Goal: Task Accomplishment & Management: Use online tool/utility

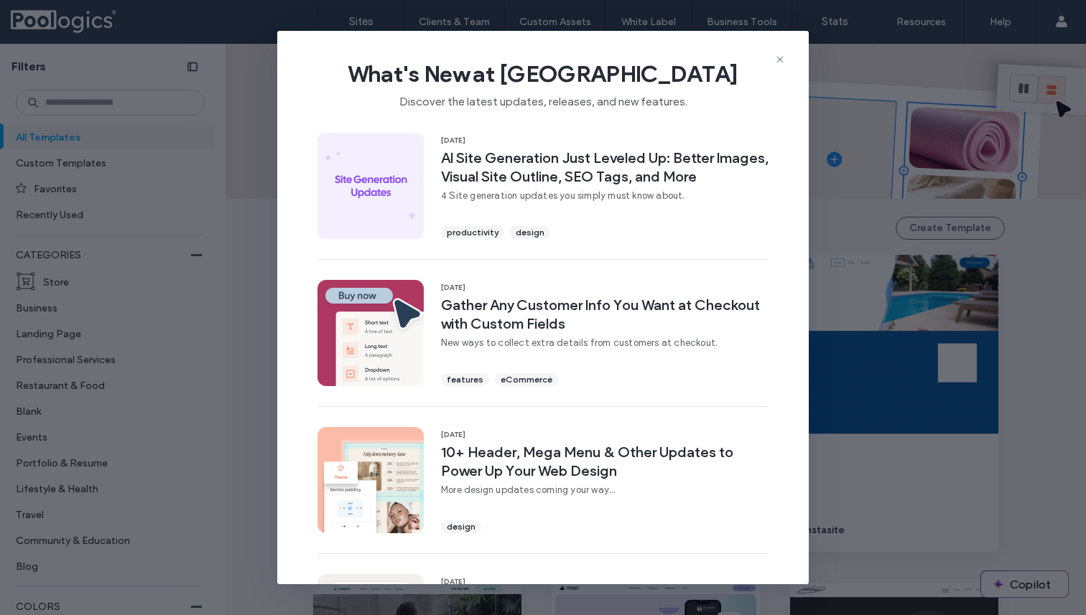
click at [778, 61] on use at bounding box center [779, 59] width 6 height 6
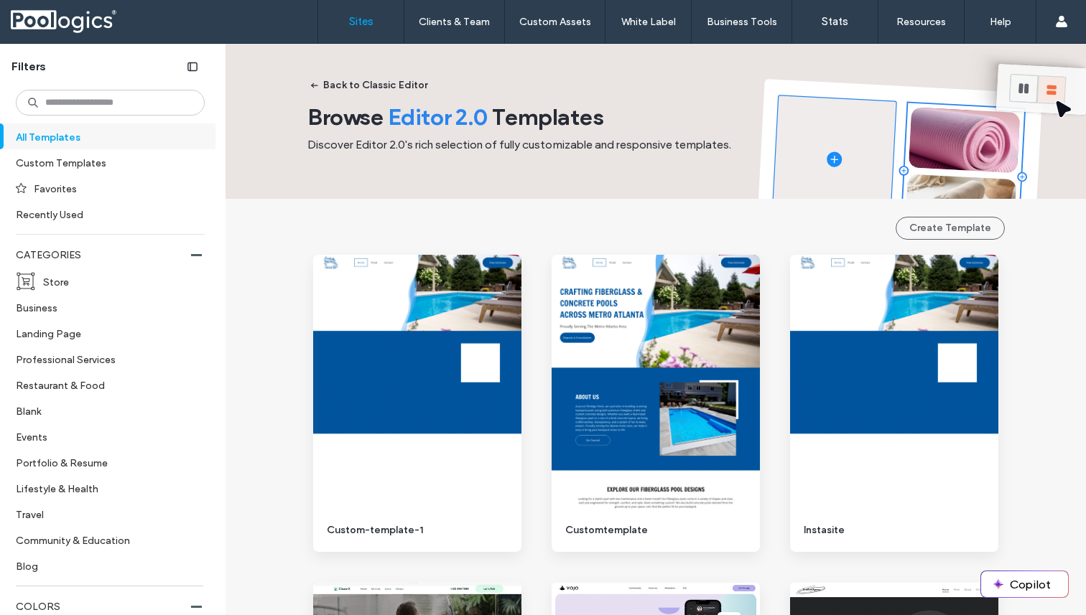
click at [360, 34] on link "Sites" at bounding box center [360, 21] width 85 height 43
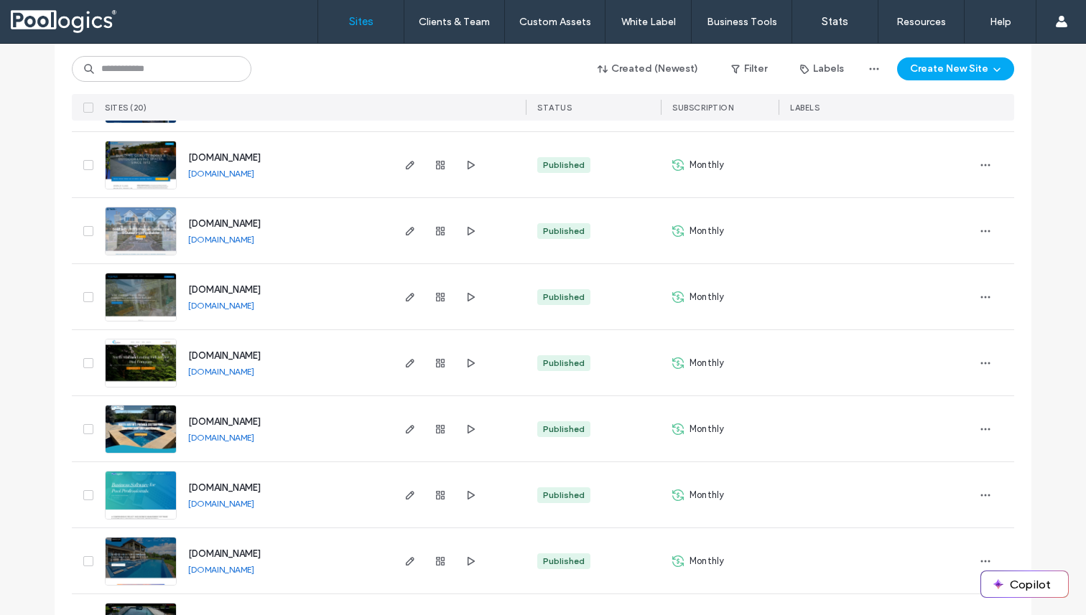
scroll to position [377, 0]
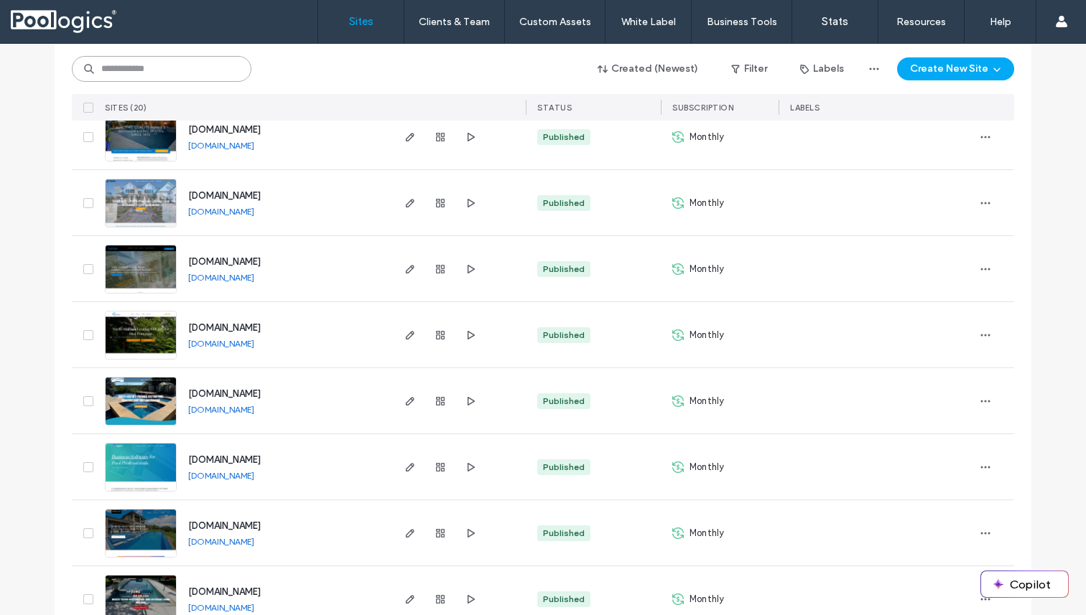
click at [137, 70] on input at bounding box center [162, 69] width 180 height 26
paste input "**********"
type input "**********"
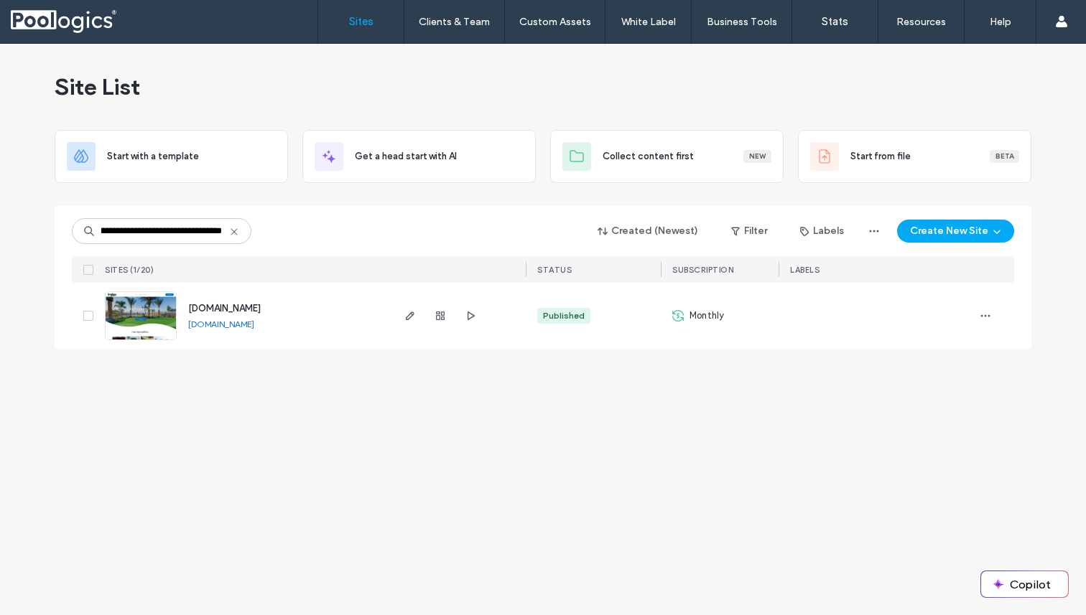
scroll to position [0, 0]
click at [261, 312] on span "[DOMAIN_NAME]" at bounding box center [224, 308] width 73 height 11
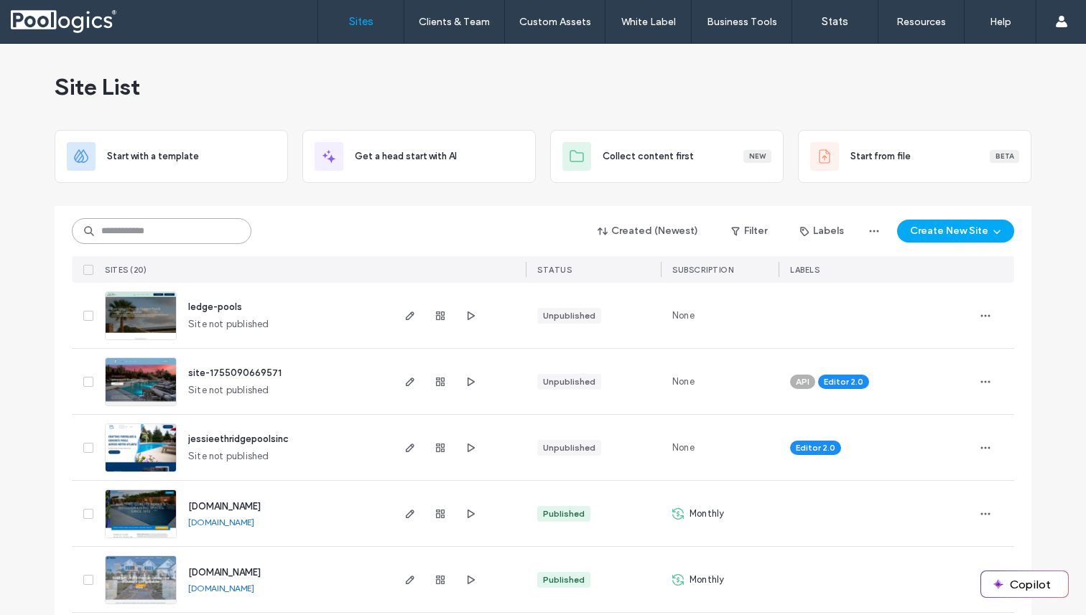
click at [185, 238] on input at bounding box center [162, 231] width 180 height 26
paste input "**********"
type input "**********"
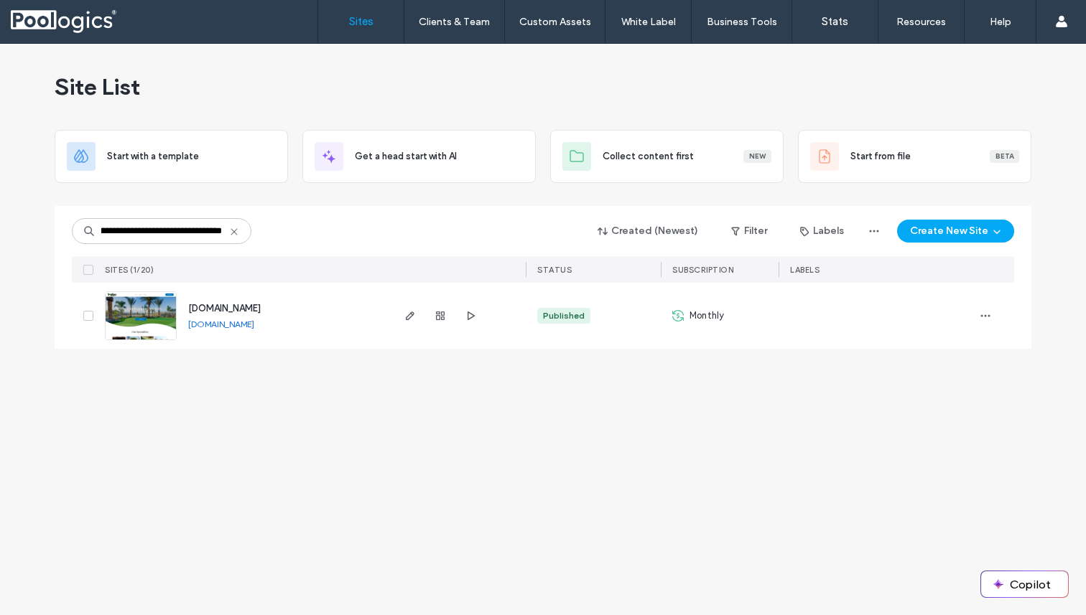
scroll to position [0, 0]
click at [261, 308] on span "www.thelandscapingmasters.com" at bounding box center [224, 308] width 73 height 11
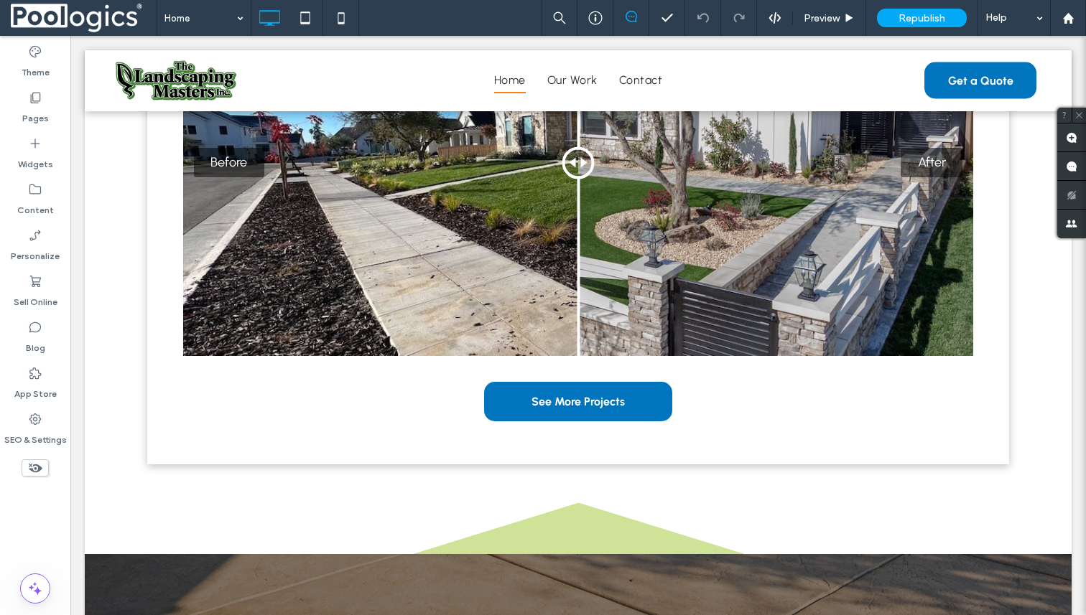
scroll to position [1591, 0]
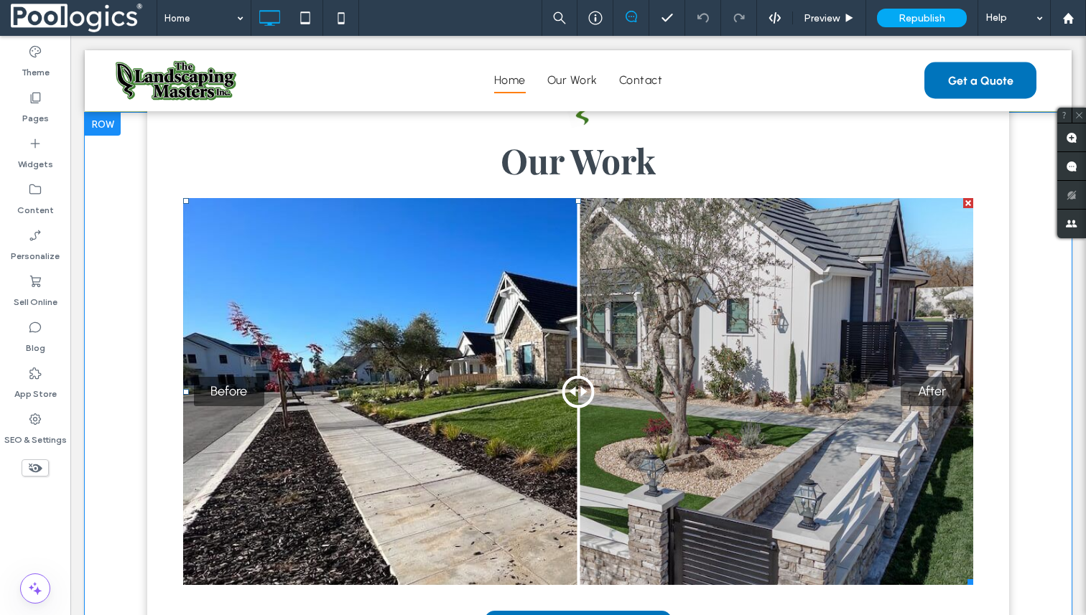
click at [374, 343] on div "Before After" at bounding box center [578, 391] width 790 height 387
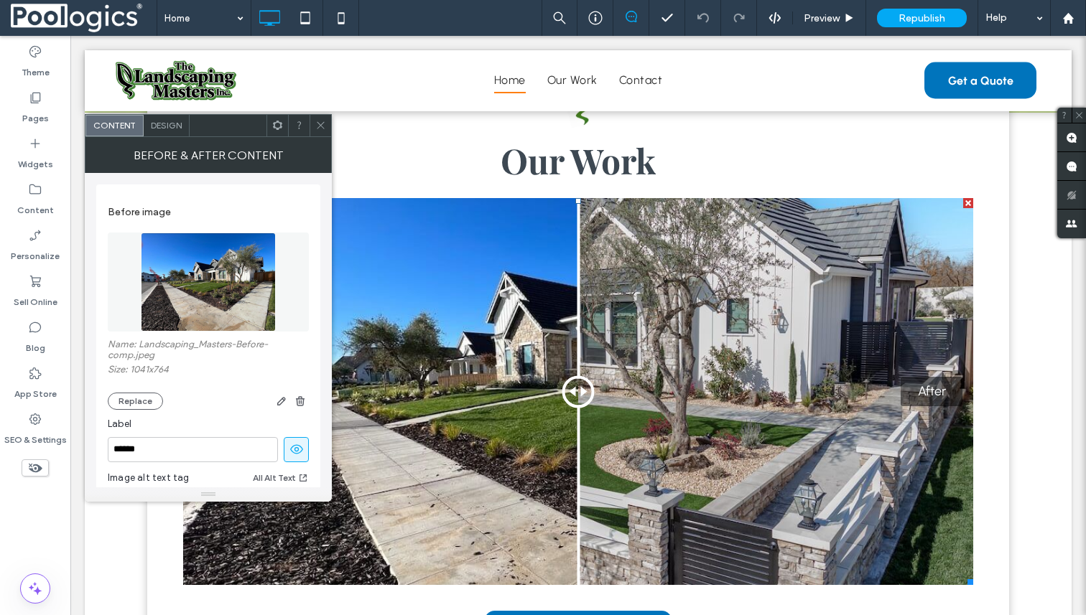
click at [681, 348] on div "Before After" at bounding box center [578, 391] width 790 height 387
click at [323, 125] on icon at bounding box center [320, 125] width 11 height 11
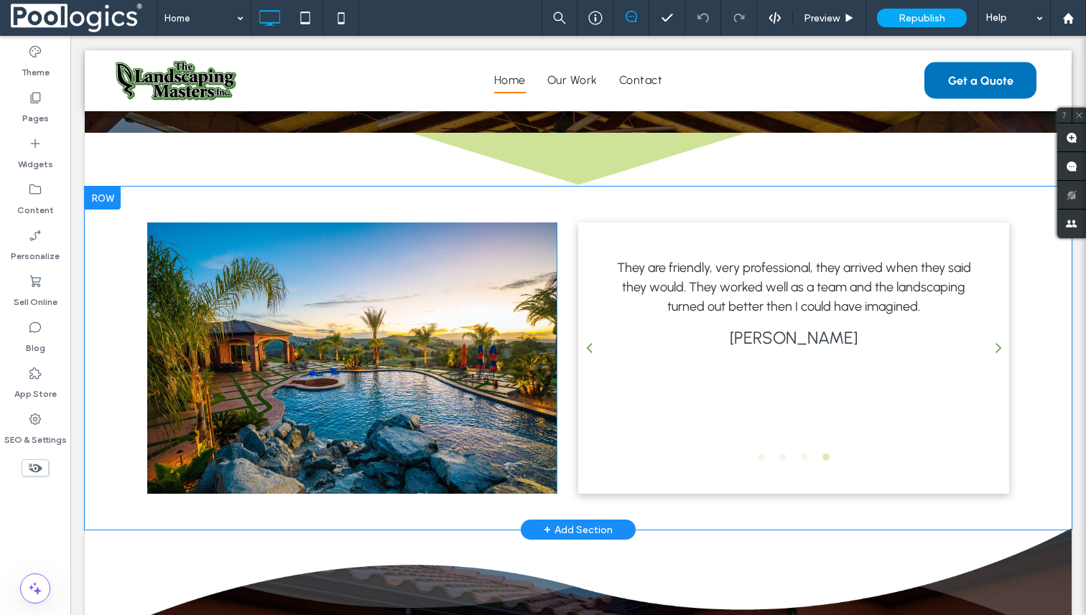
scroll to position [2499, 0]
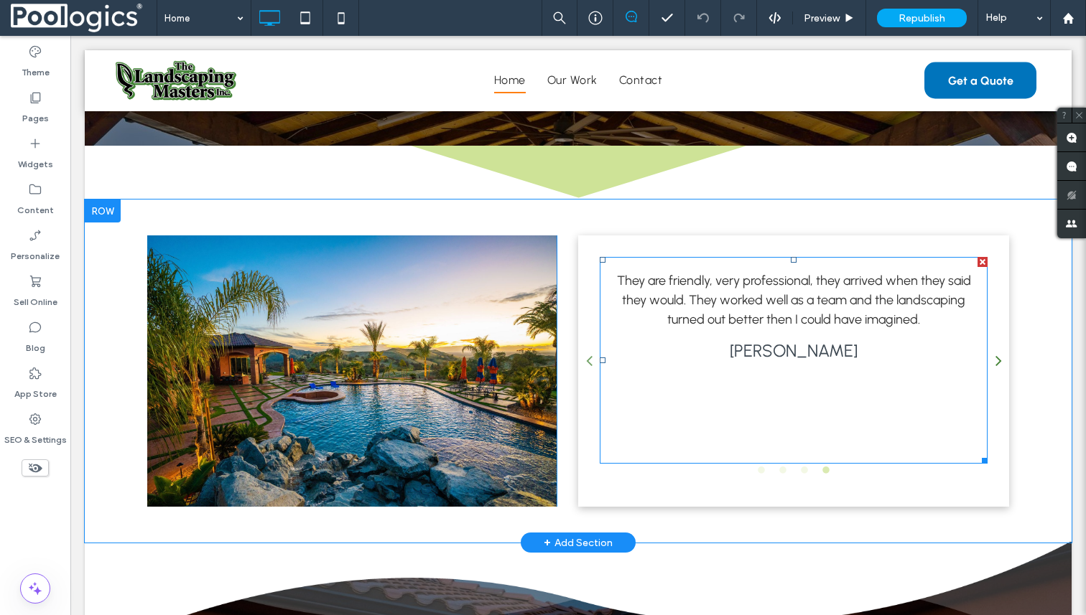
click at [1000, 363] on icon "button" at bounding box center [998, 361] width 6 height 18
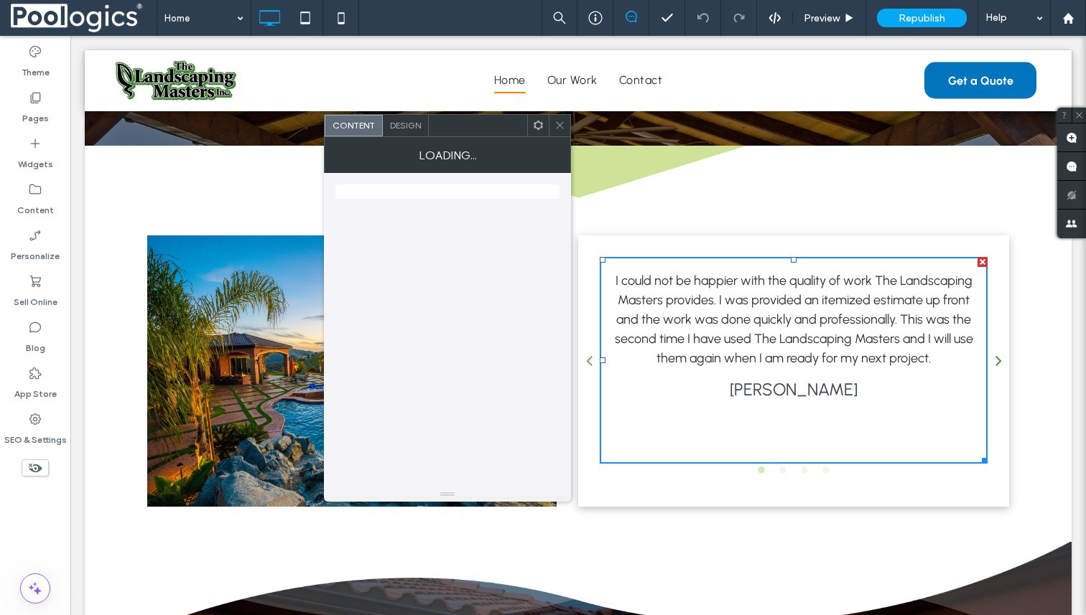
click at [1000, 363] on icon "button" at bounding box center [998, 361] width 6 height 18
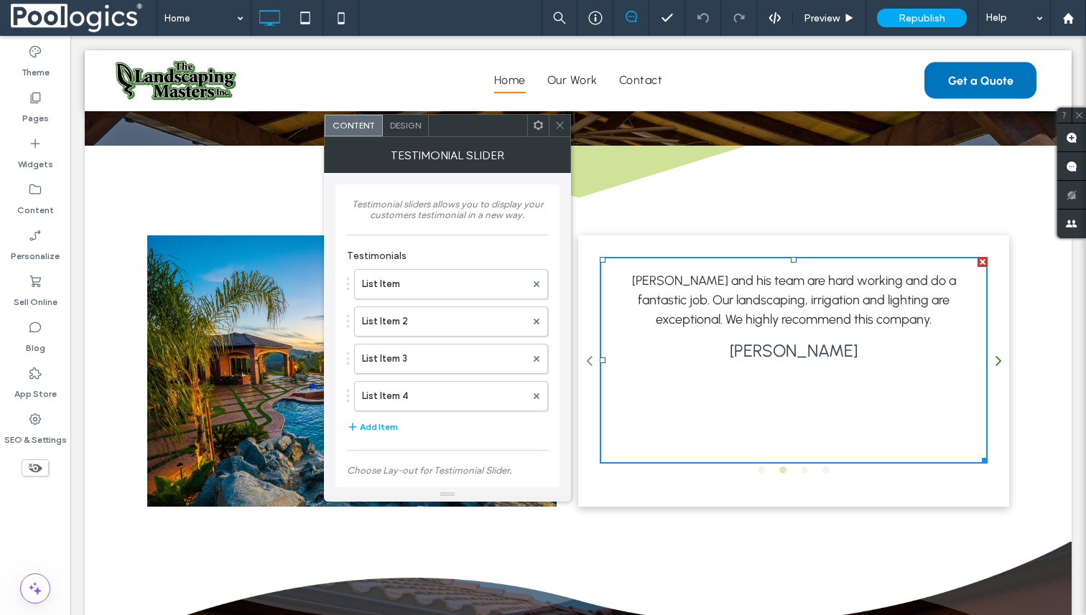
click at [1000, 363] on icon "button" at bounding box center [998, 361] width 6 height 18
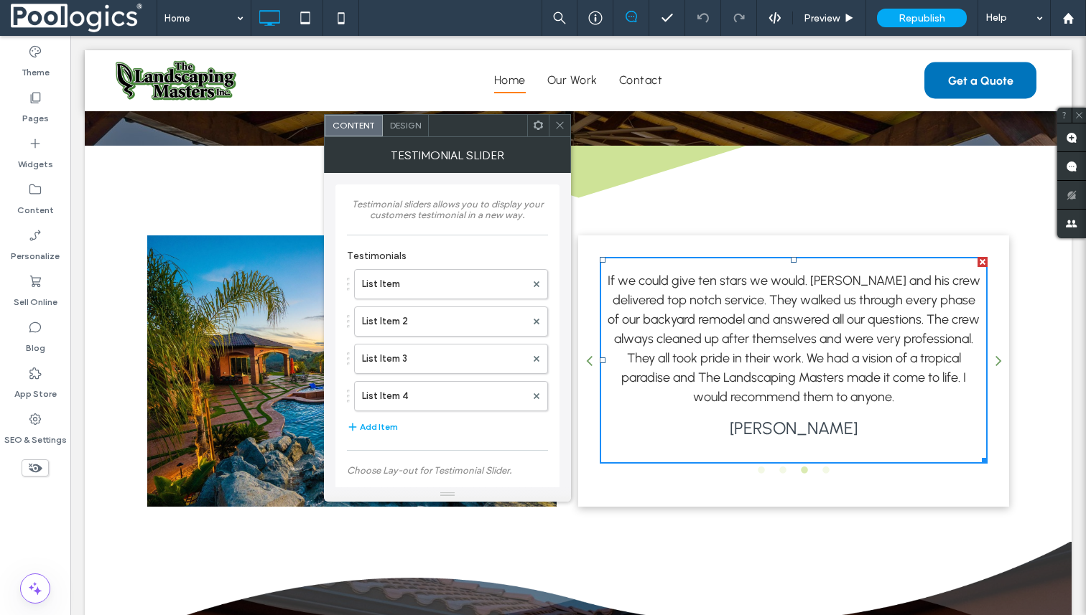
click at [907, 551] on img at bounding box center [578, 603] width 987 height 122
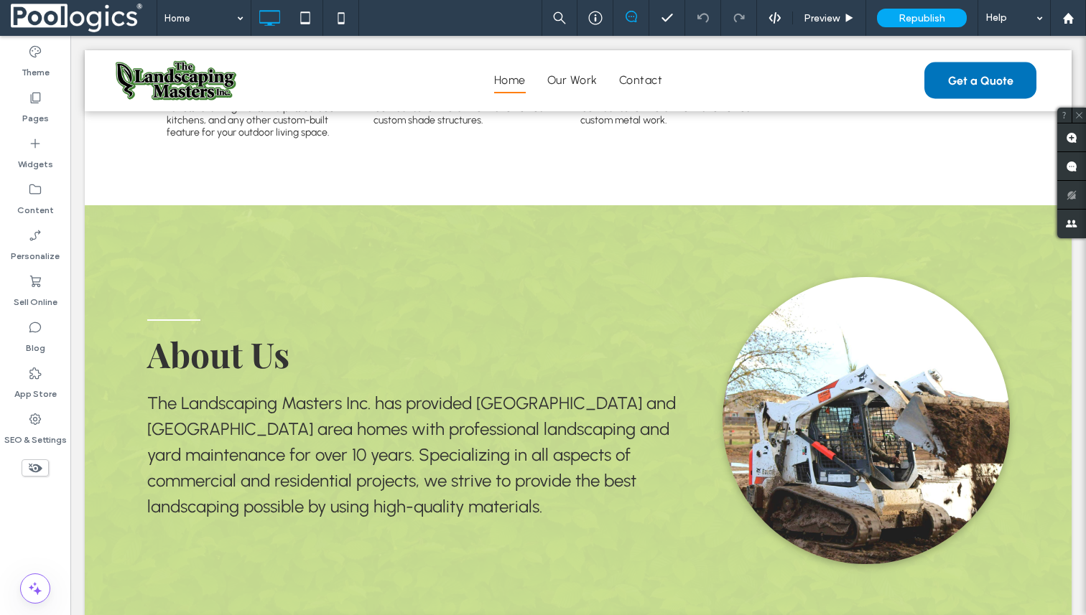
scroll to position [353, 0]
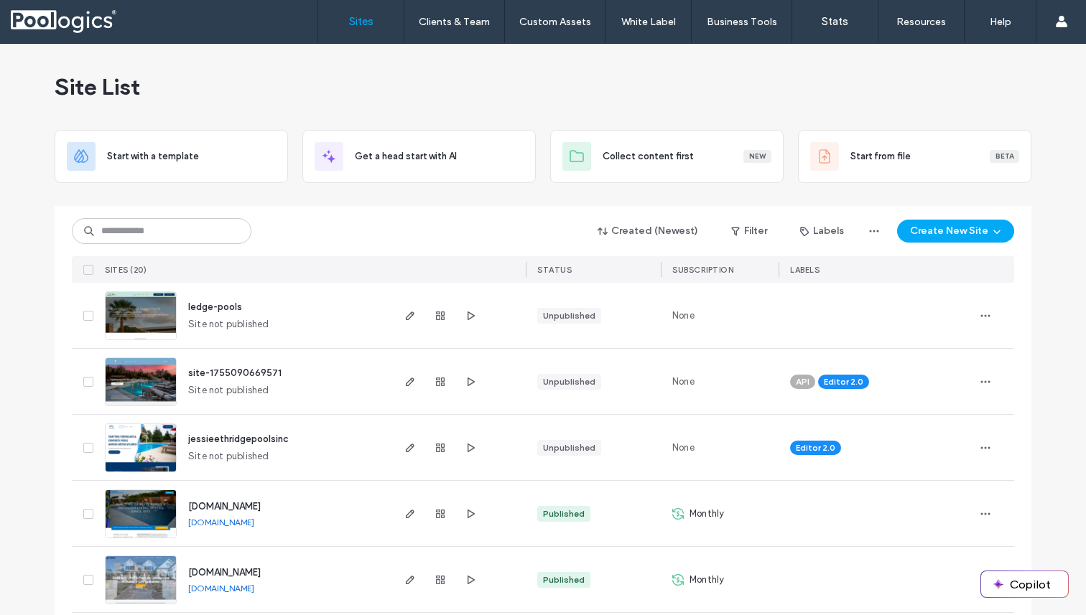
click at [178, 217] on div "Created (Newest) Filter Labels Create New Site SITES (20) STATUS SUBSCRIPTION L…" at bounding box center [543, 244] width 942 height 77
click at [177, 224] on input at bounding box center [162, 231] width 180 height 26
paste input "**********"
type input "**********"
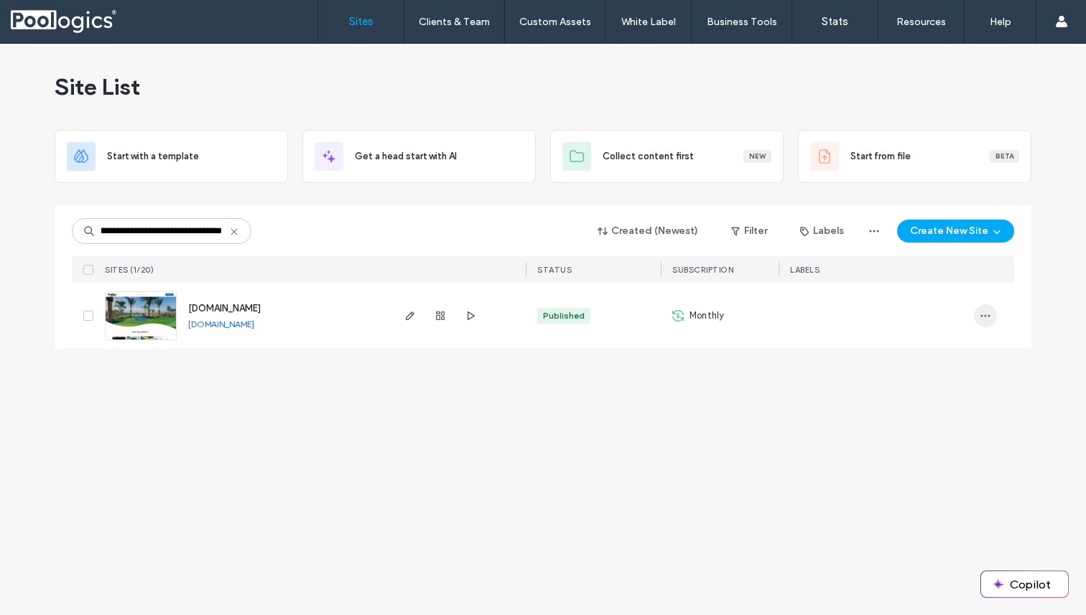
scroll to position [0, 0]
click at [976, 317] on span "button" at bounding box center [985, 315] width 23 height 23
click at [918, 365] on span "Save as Template" at bounding box center [934, 362] width 79 height 14
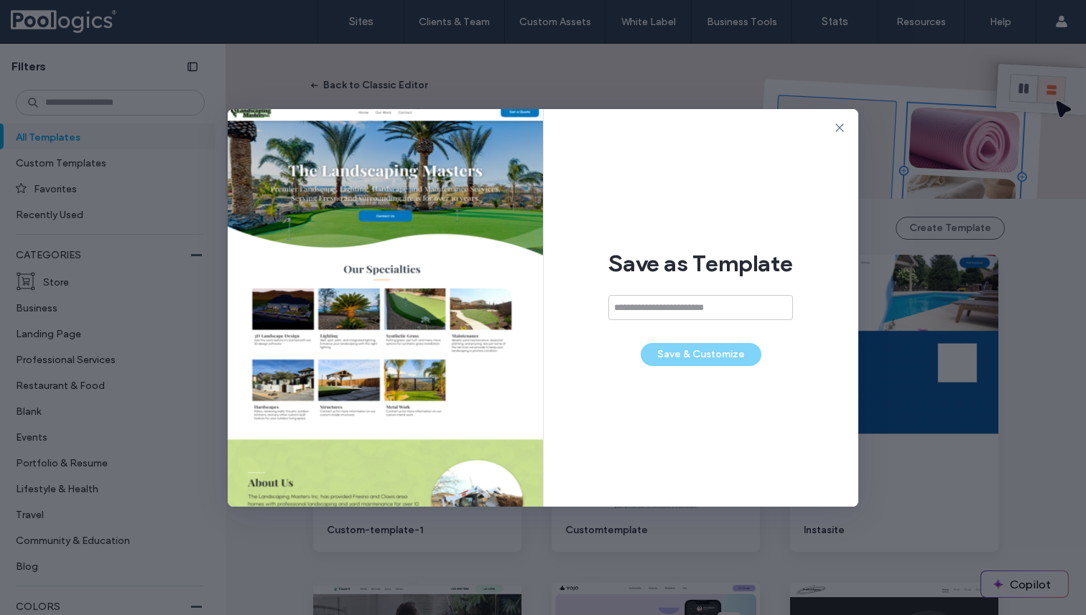
click at [663, 306] on input at bounding box center [700, 307] width 185 height 25
type input "*"
type input "**********"
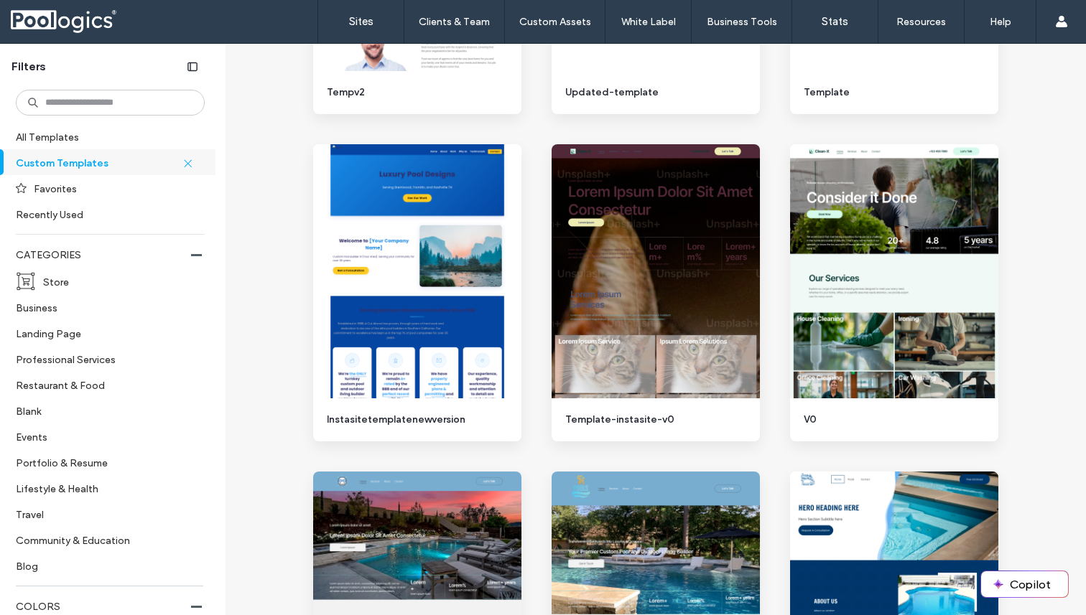
scroll to position [1007, 0]
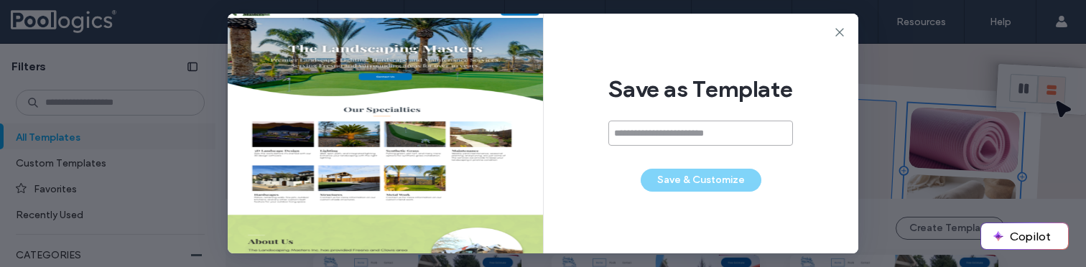
click at [669, 142] on input at bounding box center [700, 133] width 185 height 25
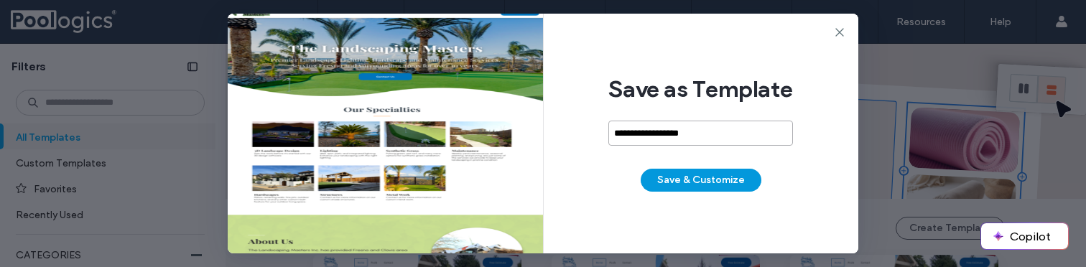
type input "**********"
click at [725, 178] on button "Save & Customize" at bounding box center [701, 180] width 121 height 23
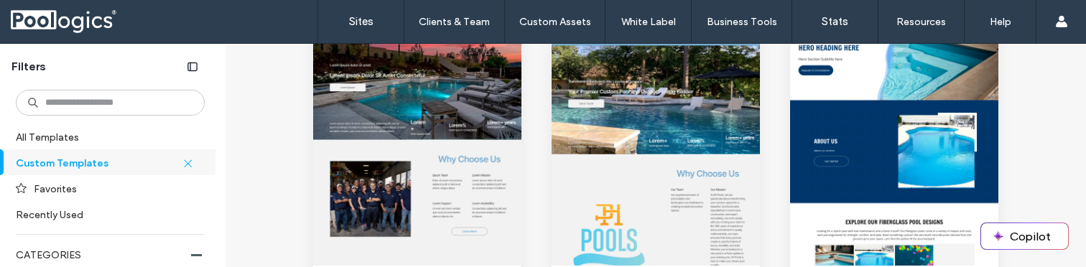
scroll to position [1177, 0]
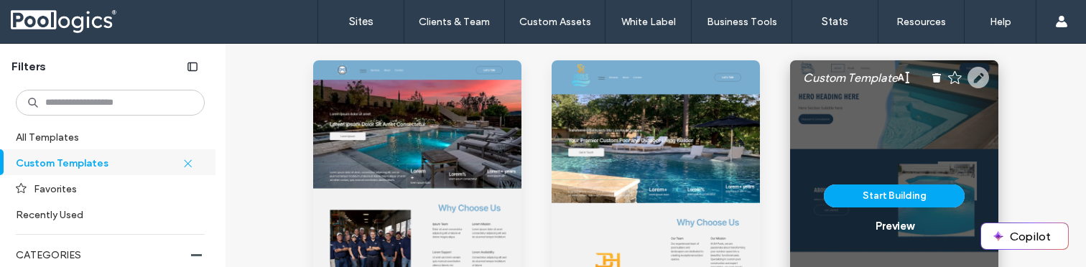
click at [975, 77] on icon at bounding box center [978, 78] width 22 height 22
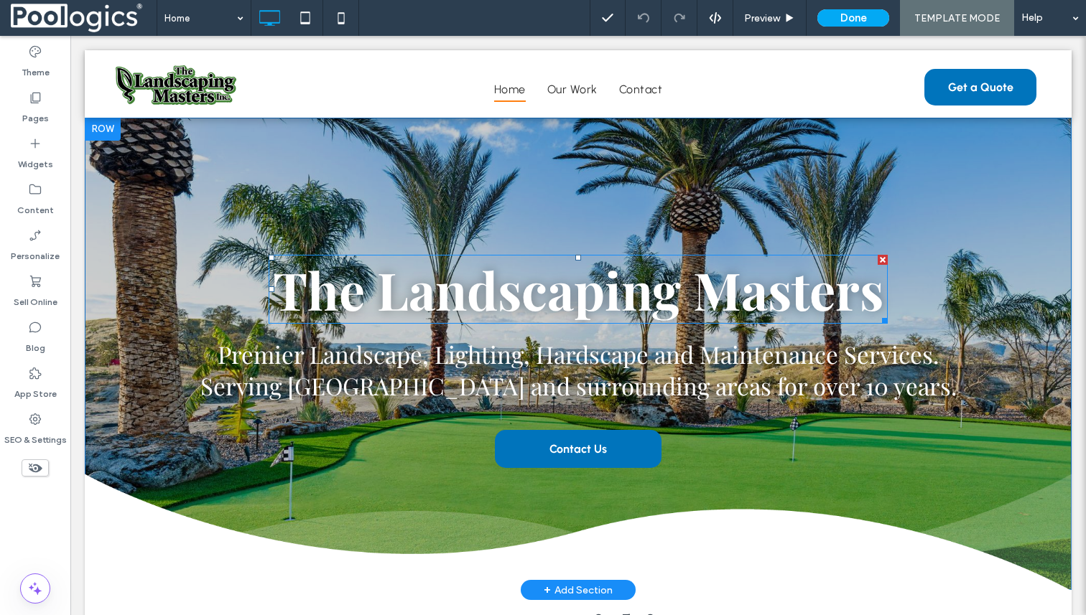
scroll to position [24, 0]
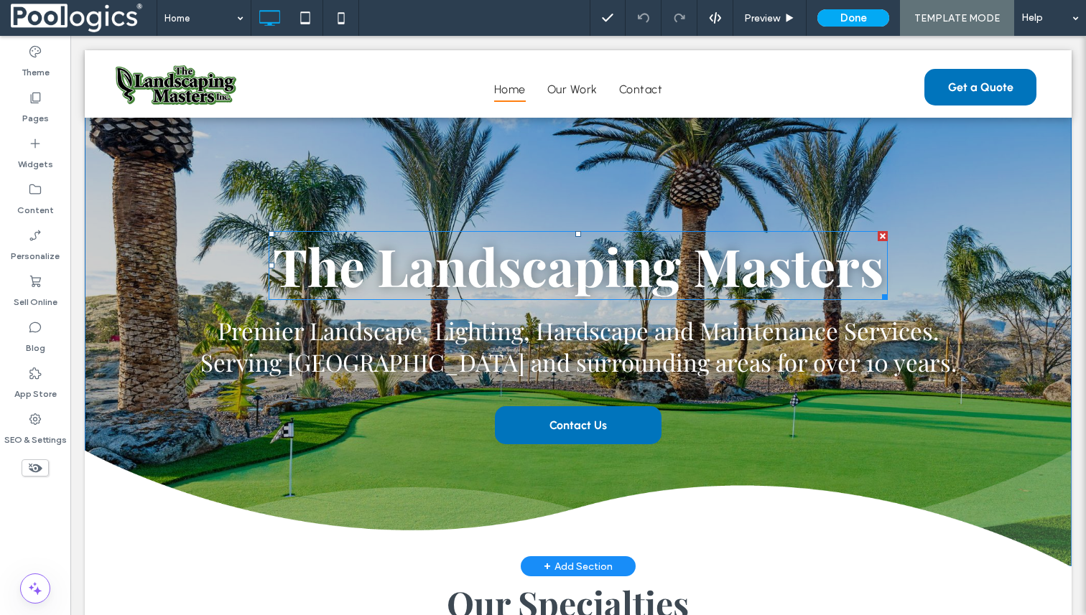
click at [602, 270] on span "The Landscaping Masters" at bounding box center [578, 265] width 610 height 69
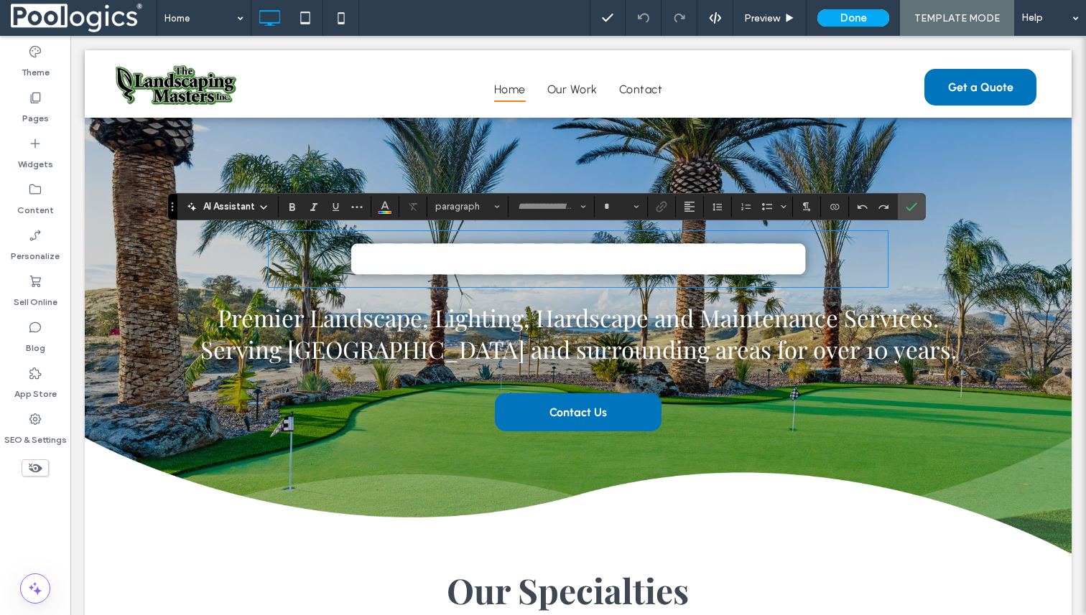
type input "**********"
type input "**"
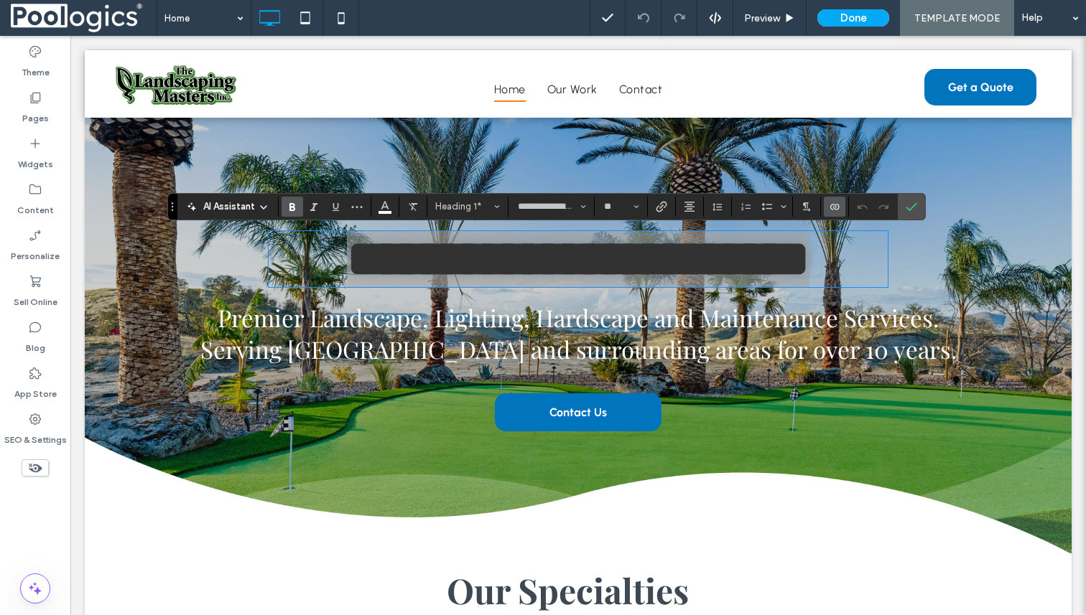
click at [824, 208] on label "Connect To Data" at bounding box center [835, 207] width 22 height 20
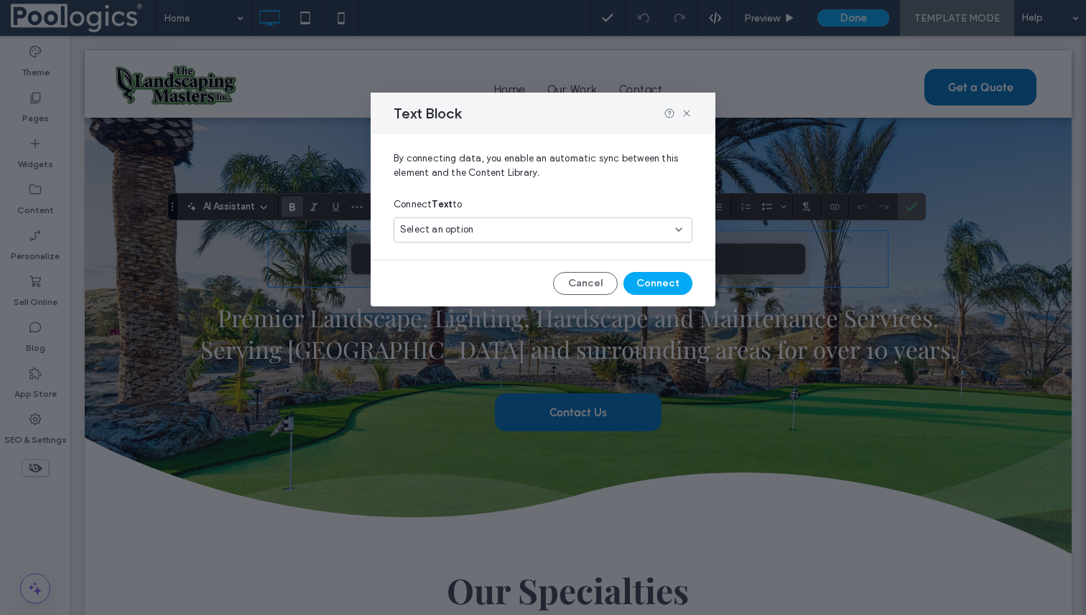
click at [583, 231] on div "Select an option" at bounding box center [534, 230] width 269 height 14
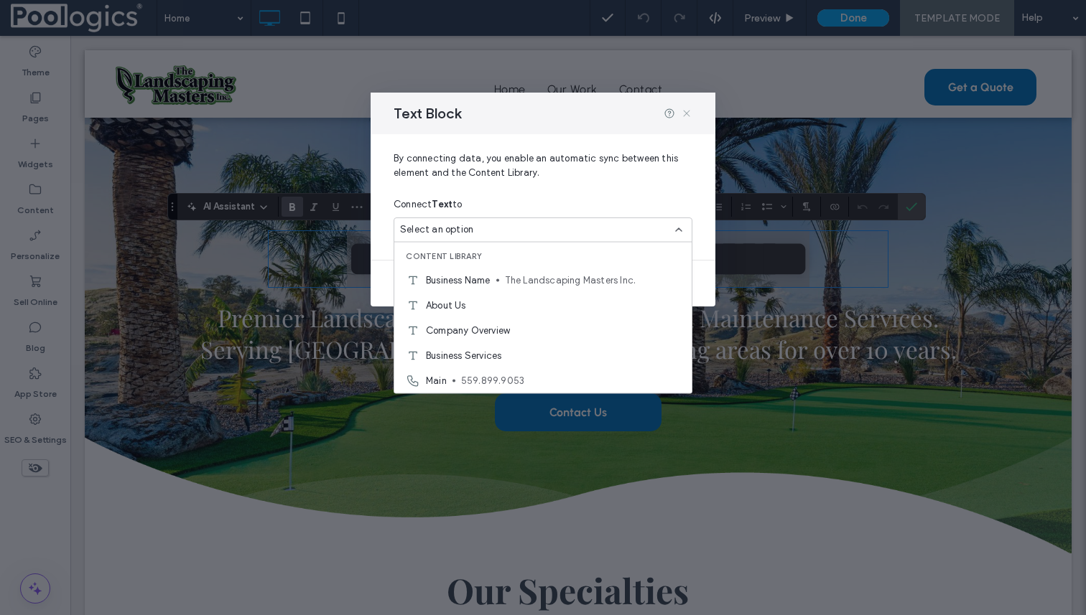
click at [687, 113] on icon at bounding box center [686, 113] width 11 height 11
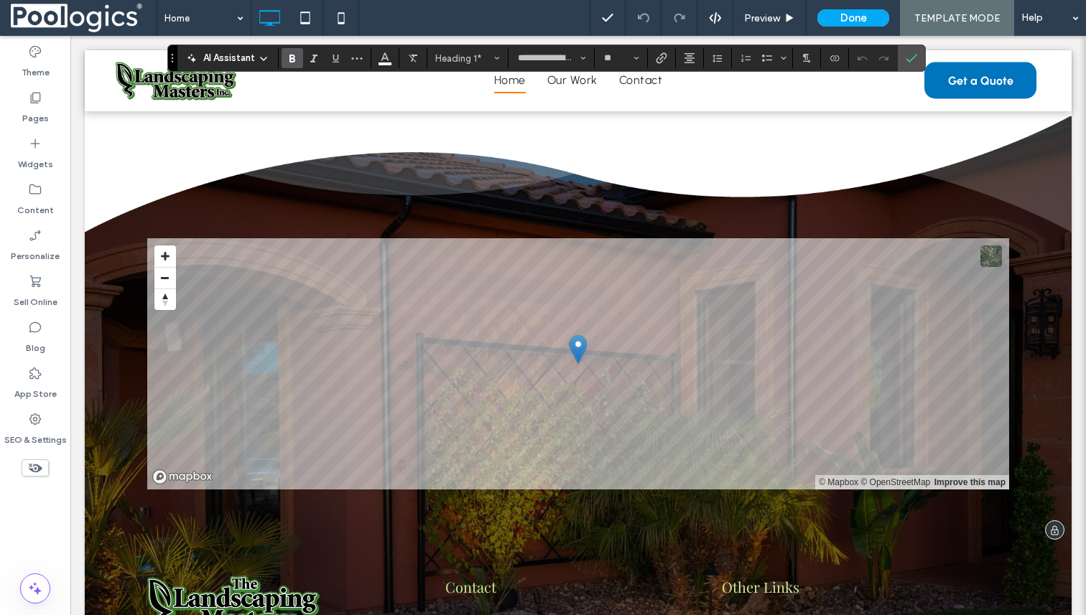
scroll to position [2894, 0]
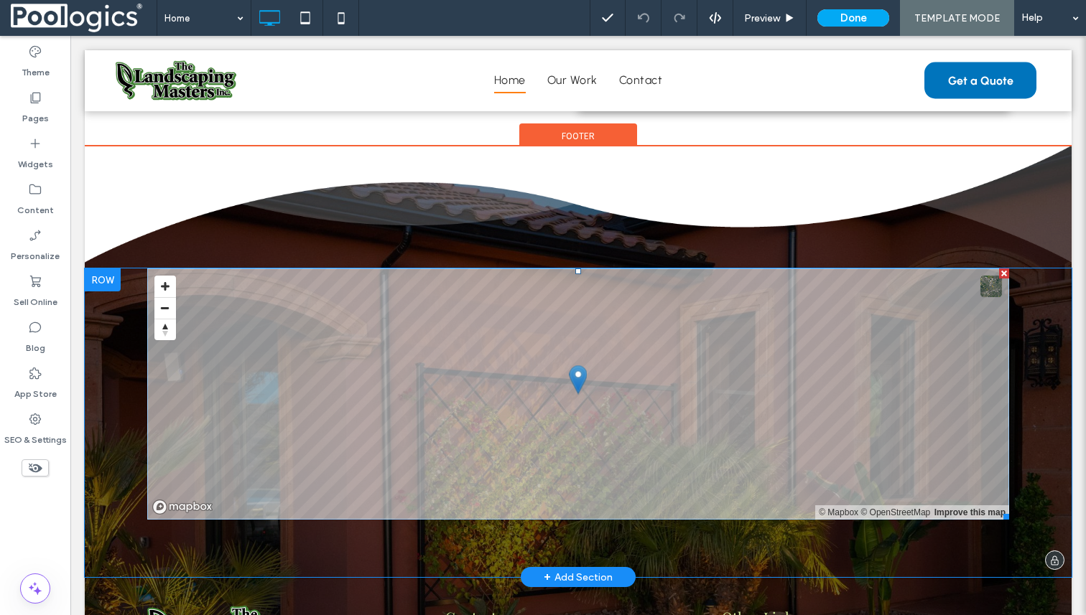
click at [1007, 273] on div at bounding box center [1004, 274] width 10 height 10
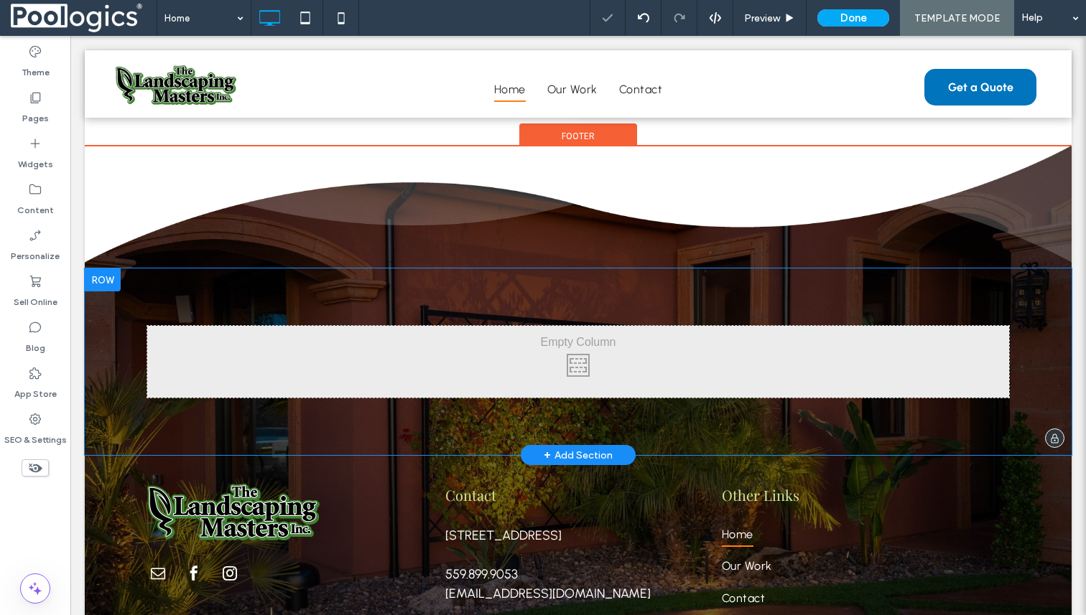
click at [611, 294] on div "Click To Paste + Add Section" at bounding box center [578, 362] width 987 height 187
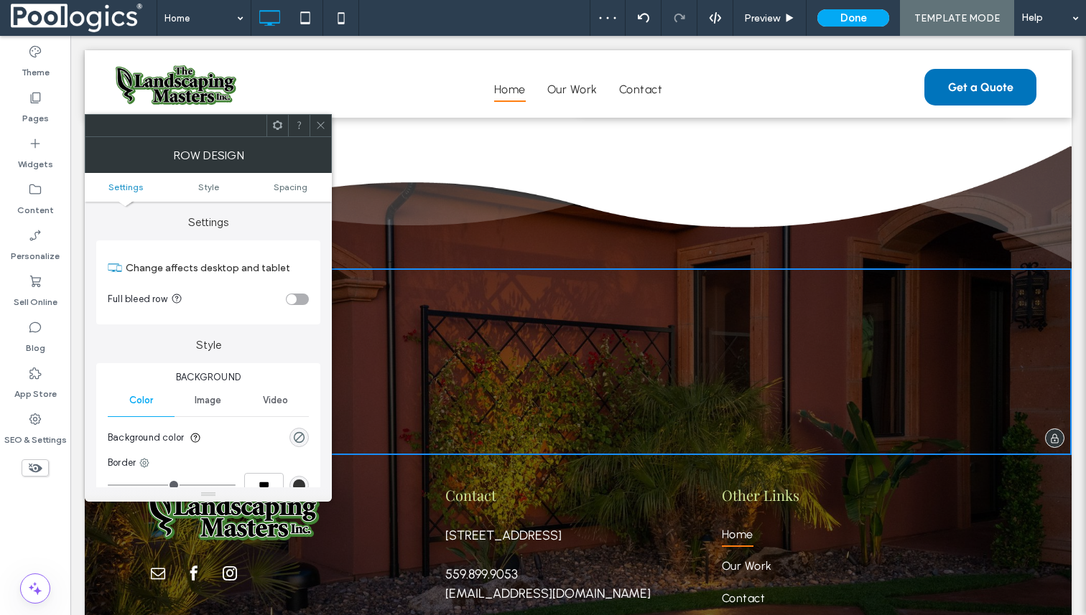
click at [567, 292] on div "Click To Paste + Add Section" at bounding box center [578, 362] width 987 height 187
click at [323, 124] on icon at bounding box center [320, 125] width 11 height 11
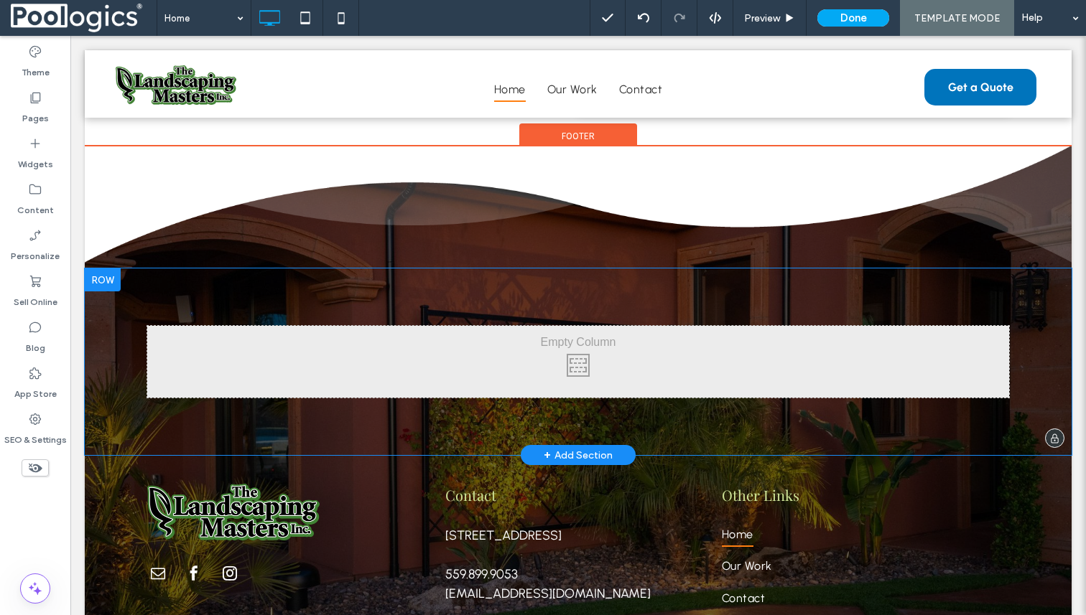
click at [378, 302] on div "Click To Paste + Add Section" at bounding box center [578, 362] width 987 height 187
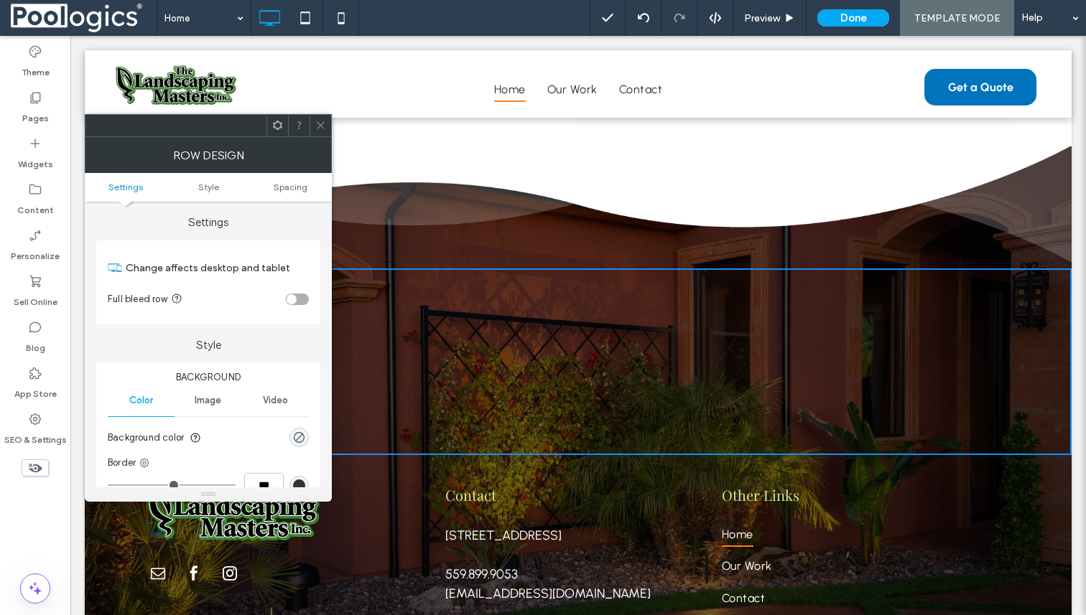
click at [322, 124] on icon at bounding box center [320, 125] width 11 height 11
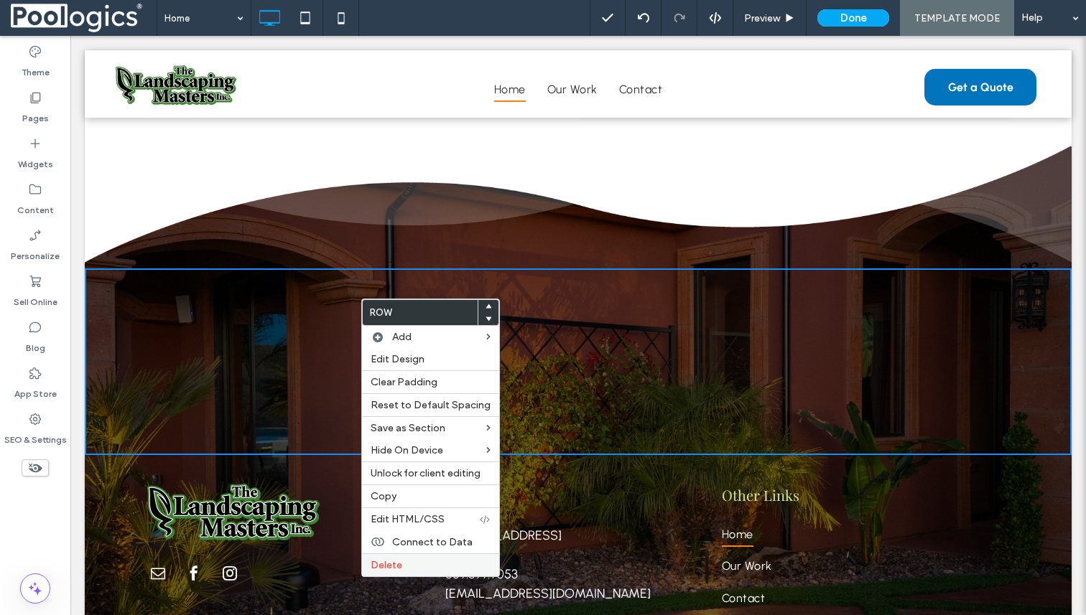
click at [389, 564] on span "Delete" at bounding box center [387, 565] width 32 height 12
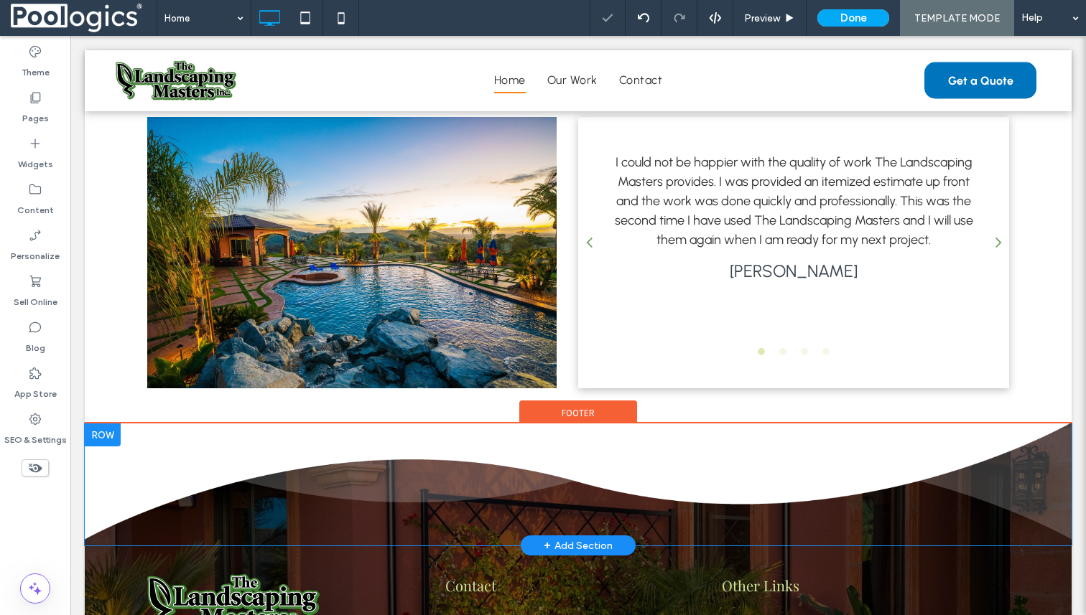
scroll to position [2805, 0]
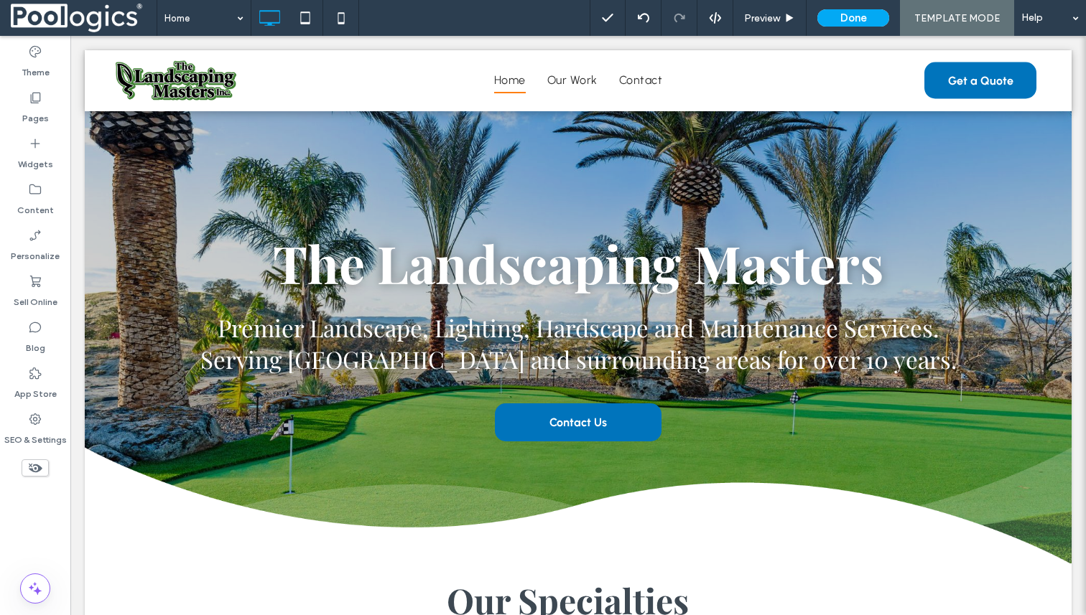
scroll to position [0, 0]
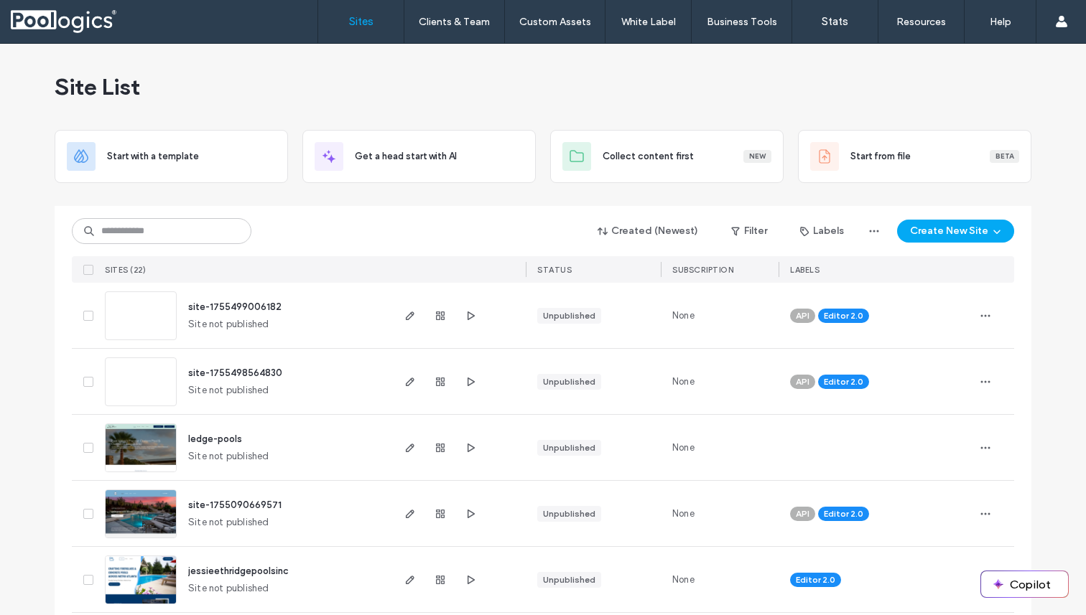
click at [237, 309] on span "site-1755499006182" at bounding box center [234, 307] width 93 height 11
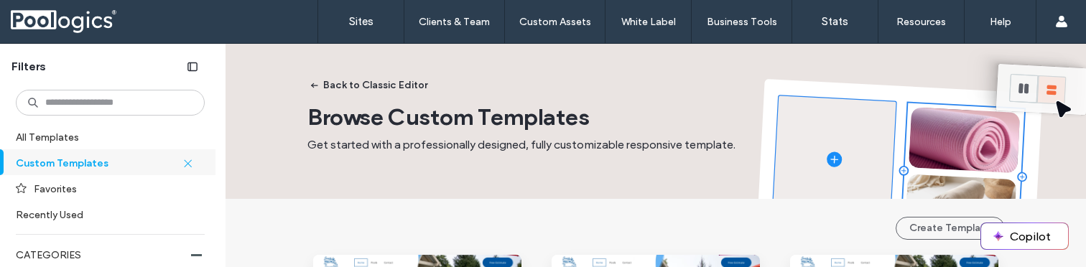
scroll to position [1177, 0]
